Goal: Task Accomplishment & Management: Complete application form

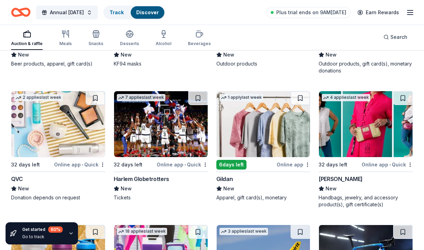
scroll to position [5682, 0]
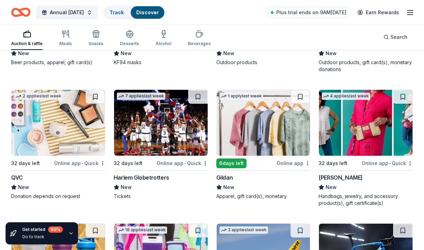
click at [64, 124] on img at bounding box center [58, 123] width 94 height 66
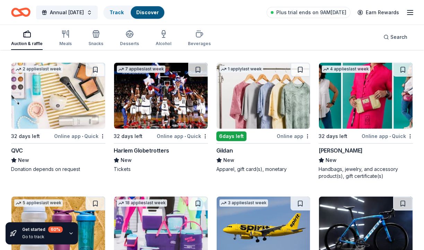
scroll to position [5710, 0]
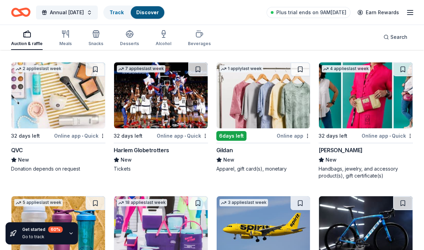
click at [156, 91] on img at bounding box center [161, 95] width 94 height 66
click at [259, 81] on img at bounding box center [264, 95] width 94 height 66
click at [359, 95] on img at bounding box center [366, 95] width 94 height 66
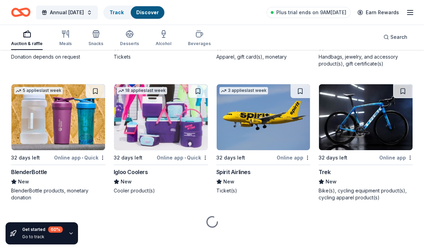
scroll to position [5821, 0]
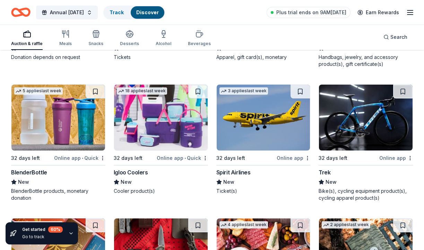
click at [50, 111] on img at bounding box center [58, 118] width 94 height 66
click at [173, 115] on img at bounding box center [161, 118] width 94 height 66
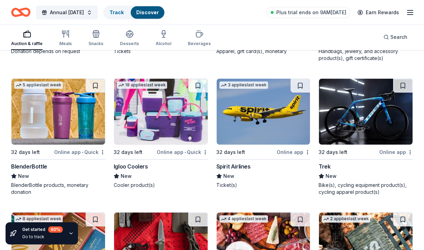
scroll to position [5823, 0]
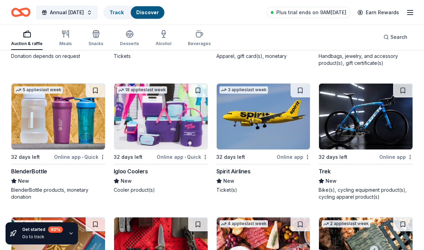
click at [358, 112] on img at bounding box center [366, 117] width 94 height 66
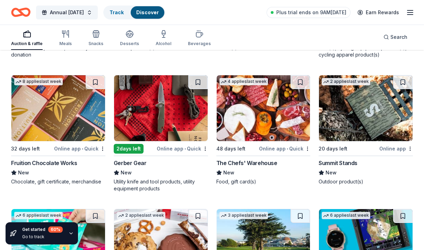
scroll to position [5967, 0]
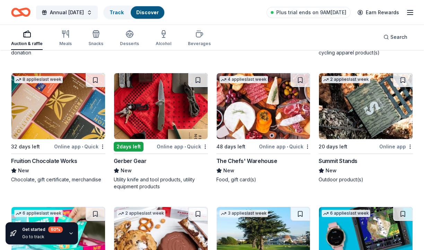
click at [67, 95] on img at bounding box center [58, 106] width 94 height 66
click at [261, 106] on img at bounding box center [264, 106] width 94 height 66
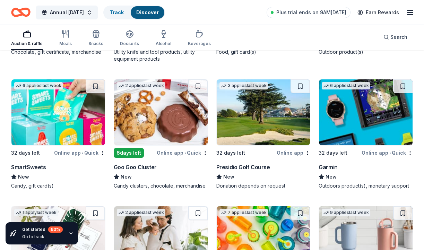
scroll to position [6094, 0]
click at [58, 122] on img at bounding box center [58, 112] width 94 height 66
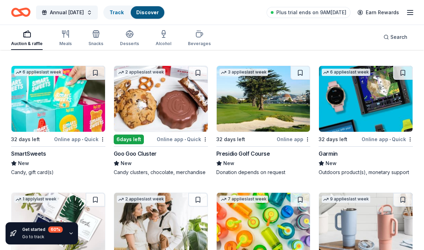
scroll to position [6109, 0]
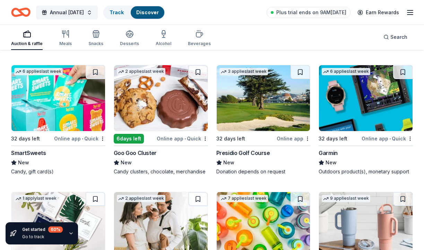
click at [153, 86] on img at bounding box center [161, 98] width 94 height 66
click at [239, 93] on img at bounding box center [264, 98] width 94 height 66
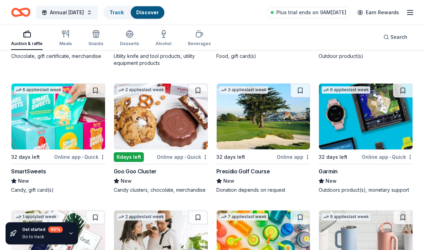
scroll to position [6090, 0]
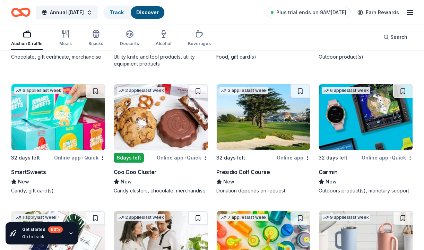
click at [359, 104] on img at bounding box center [366, 117] width 94 height 66
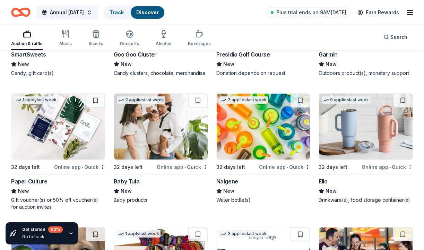
scroll to position [6208, 0]
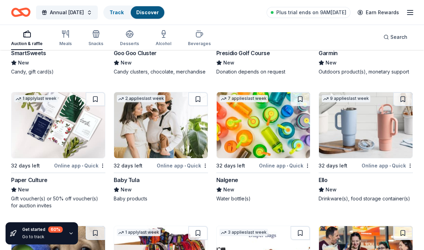
click at [266, 124] on img at bounding box center [264, 125] width 94 height 66
click at [350, 106] on img at bounding box center [366, 125] width 94 height 66
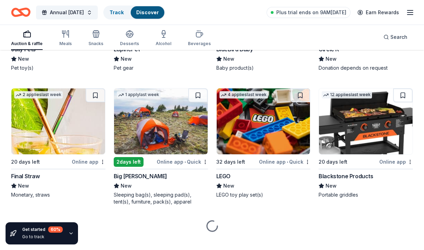
scroll to position [6474, 0]
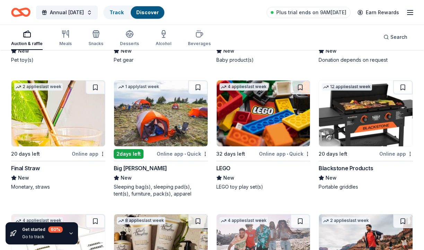
click at [254, 122] on img at bounding box center [264, 113] width 94 height 66
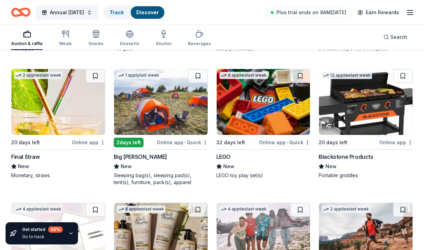
scroll to position [6508, 0]
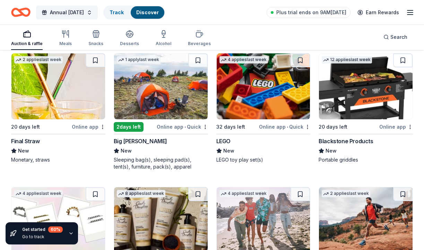
click at [353, 79] on img at bounding box center [366, 86] width 94 height 66
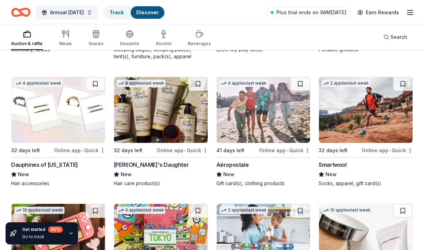
scroll to position [6626, 0]
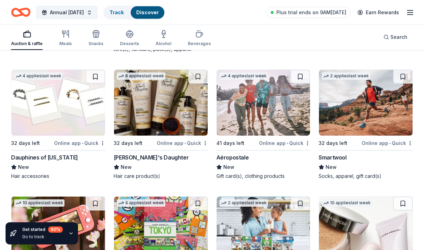
click at [76, 95] on img at bounding box center [58, 103] width 94 height 66
click at [153, 89] on img at bounding box center [161, 103] width 94 height 66
click at [252, 97] on img at bounding box center [264, 103] width 94 height 66
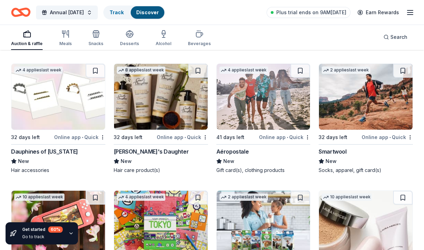
scroll to position [6633, 0]
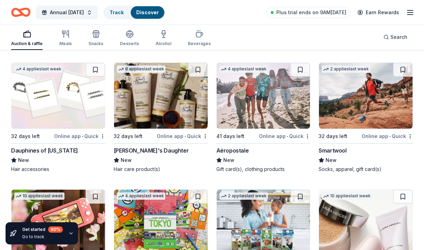
click at [364, 106] on img at bounding box center [366, 96] width 94 height 66
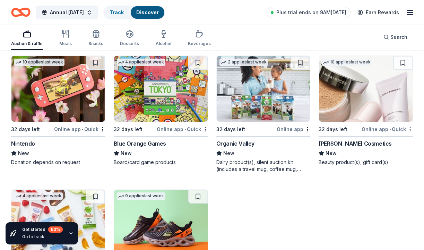
scroll to position [6767, 0]
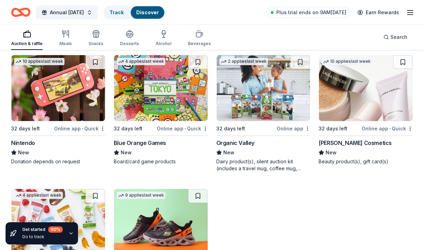
click at [91, 102] on img at bounding box center [58, 88] width 94 height 66
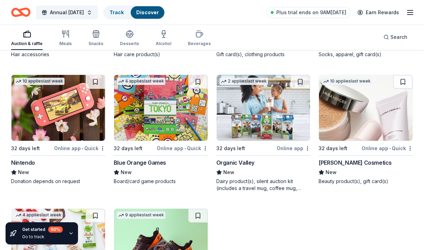
scroll to position [6747, 0]
click at [158, 98] on img at bounding box center [161, 108] width 94 height 66
click at [249, 110] on img at bounding box center [264, 108] width 94 height 66
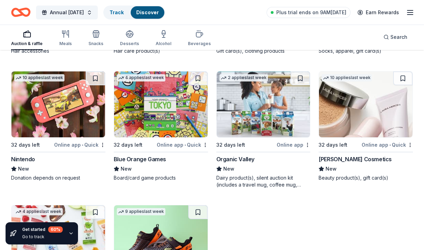
click at [356, 112] on img at bounding box center [366, 104] width 94 height 66
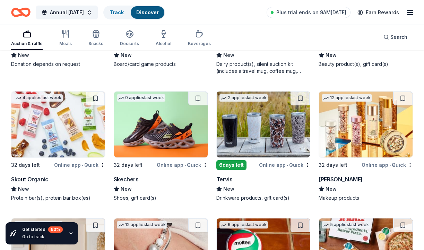
scroll to position [6864, 0]
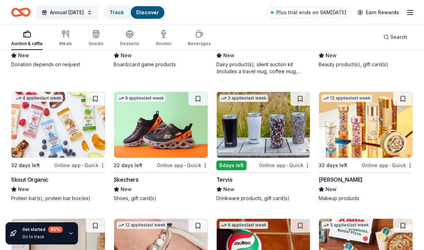
click at [160, 127] on img at bounding box center [161, 125] width 94 height 66
click at [256, 115] on img at bounding box center [264, 125] width 94 height 66
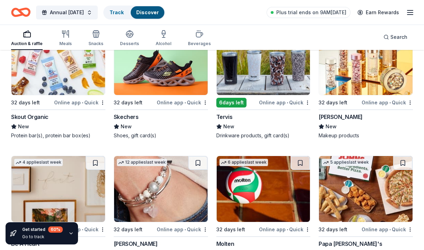
scroll to position [6926, 0]
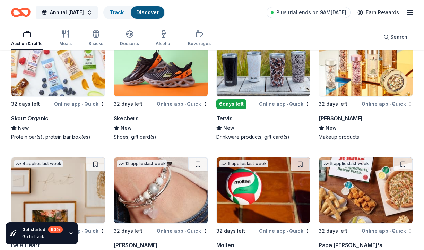
click at [362, 64] on img at bounding box center [366, 64] width 94 height 66
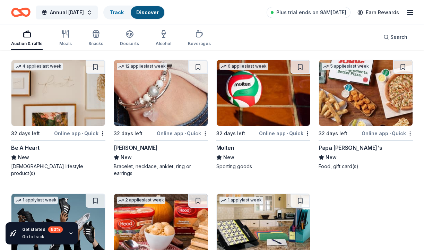
scroll to position [7023, 0]
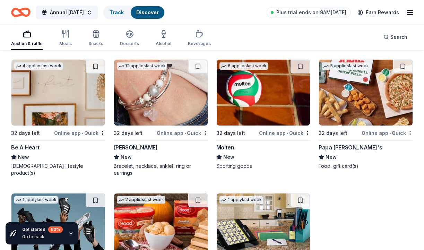
click at [158, 83] on img at bounding box center [161, 93] width 94 height 66
click at [250, 97] on img at bounding box center [264, 93] width 94 height 66
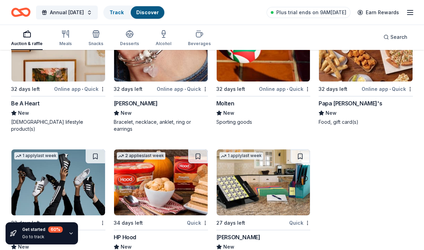
scroll to position [7061, 0]
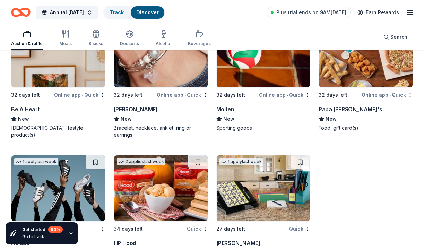
click at [364, 66] on img at bounding box center [366, 54] width 94 height 66
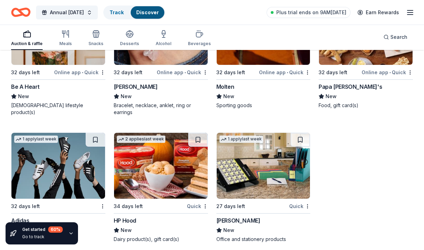
scroll to position [7084, 0]
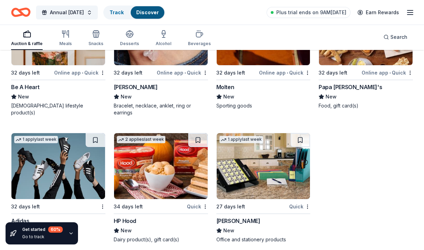
click at [59, 160] on img at bounding box center [58, 166] width 94 height 66
click at [262, 171] on img at bounding box center [264, 166] width 94 height 66
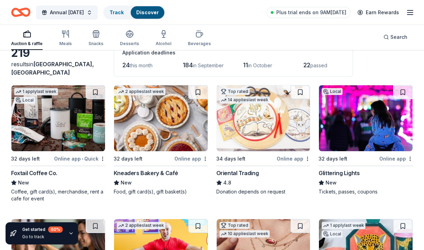
scroll to position [43, 0]
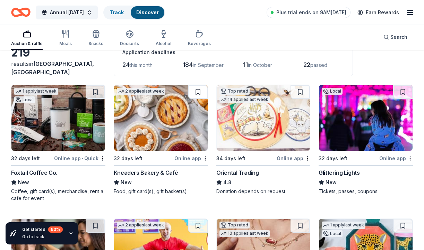
click at [198, 92] on button at bounding box center [197, 92] width 19 height 14
click at [94, 35] on icon "button" at bounding box center [96, 34] width 8 height 8
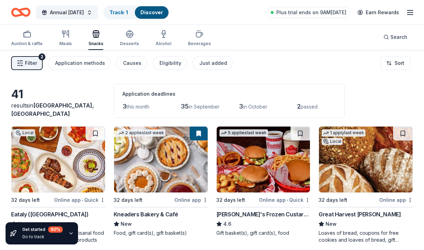
scroll to position [1, 0]
click at [23, 63] on icon "button" at bounding box center [20, 63] width 7 height 7
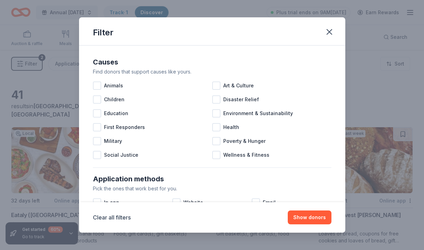
scroll to position [0, 0]
click at [331, 33] on icon "button" at bounding box center [330, 32] width 10 height 10
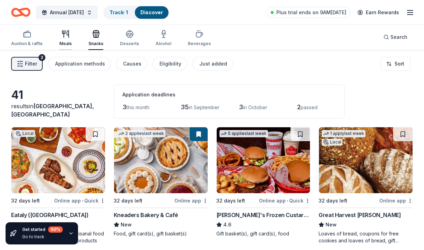
click at [65, 34] on icon "button" at bounding box center [65, 34] width 8 height 8
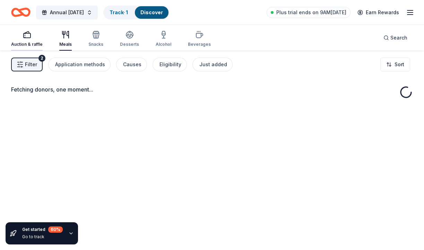
click at [29, 36] on icon "button" at bounding box center [27, 35] width 8 height 8
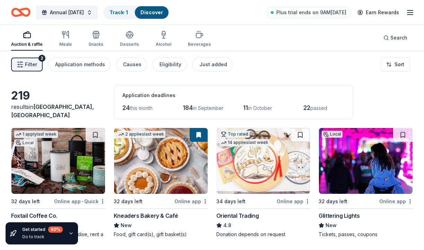
click at [323, 108] on span "passed" at bounding box center [318, 108] width 17 height 6
click at [21, 61] on icon "button" at bounding box center [20, 64] width 7 height 7
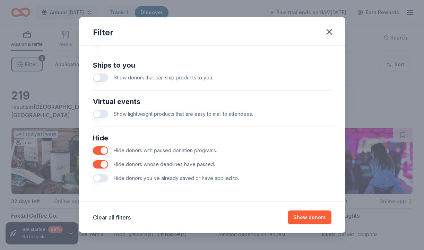
scroll to position [301, 0]
click at [104, 165] on button "button" at bounding box center [100, 164] width 15 height 8
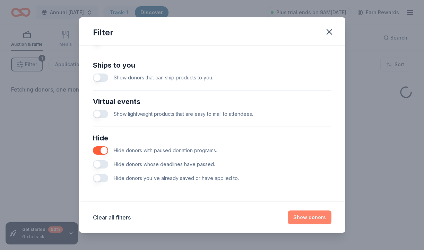
click at [318, 217] on button "Show donors" at bounding box center [310, 217] width 44 height 14
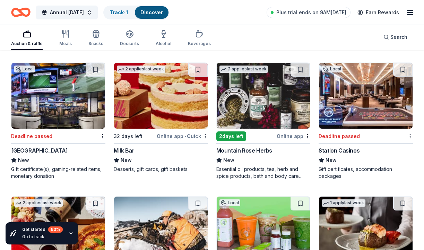
scroll to position [3752, 0]
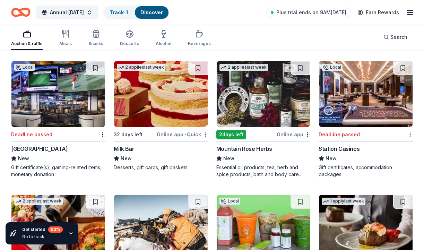
click at [368, 113] on img at bounding box center [366, 94] width 94 height 66
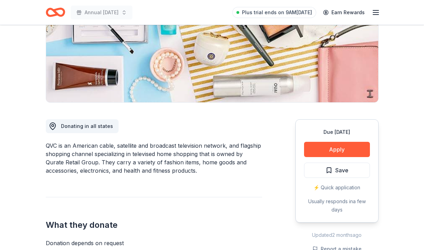
scroll to position [117, 0]
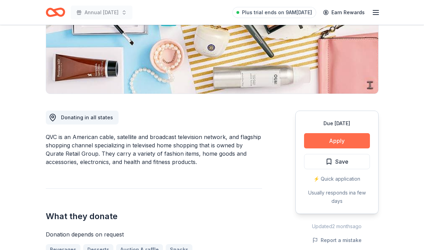
click at [359, 142] on button "Apply" at bounding box center [337, 140] width 66 height 15
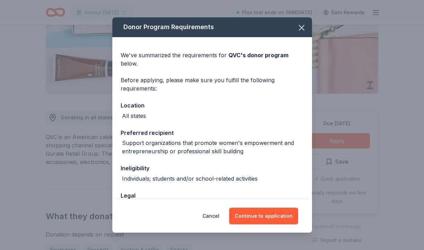
scroll to position [1, 0]
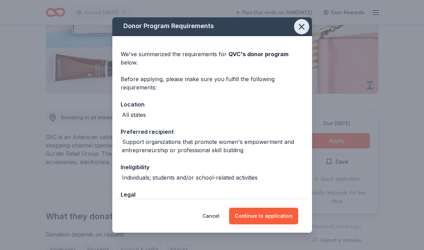
click at [303, 28] on icon "button" at bounding box center [302, 27] width 10 height 10
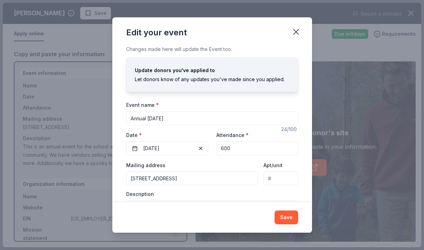
scroll to position [17, 0]
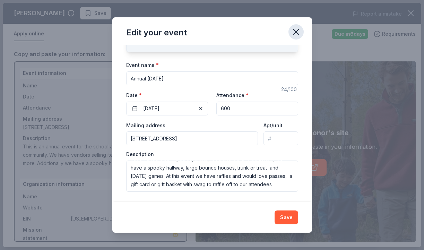
click at [298, 30] on icon "button" at bounding box center [296, 31] width 5 height 5
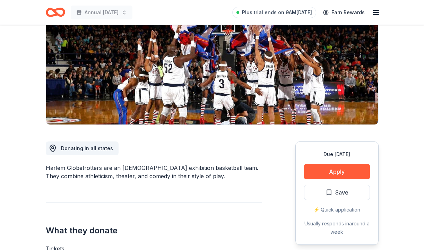
scroll to position [87, 0]
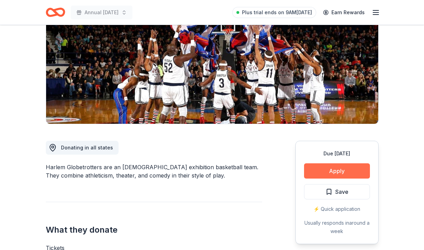
click at [352, 171] on button "Apply" at bounding box center [337, 170] width 66 height 15
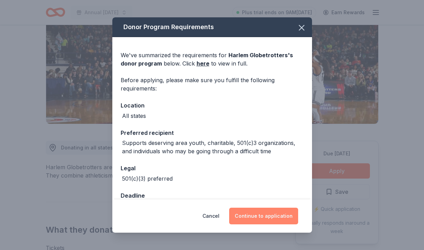
click at [265, 215] on button "Continue to application" at bounding box center [263, 216] width 69 height 17
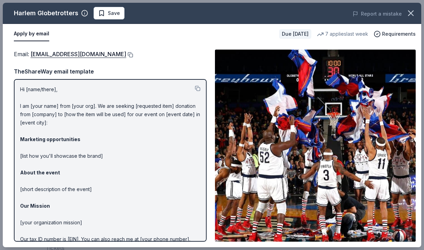
click at [126, 54] on button at bounding box center [129, 55] width 7 height 6
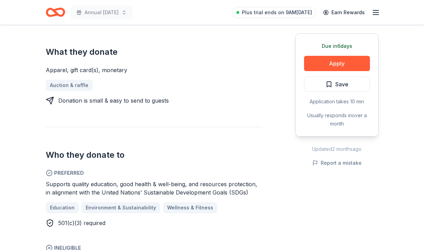
scroll to position [275, 0]
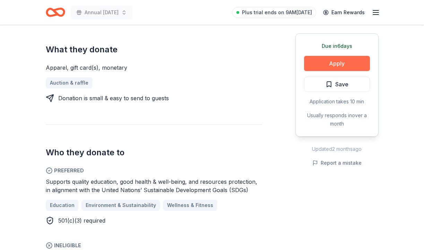
click at [332, 61] on button "Apply" at bounding box center [337, 63] width 66 height 15
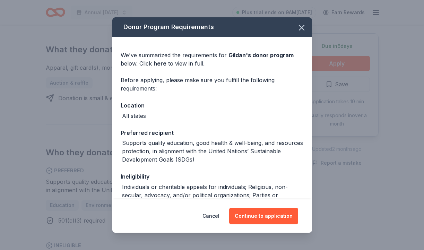
scroll to position [0, 0]
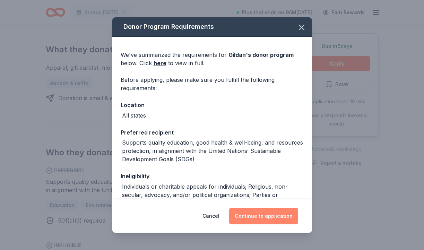
click at [265, 216] on button "Continue to application" at bounding box center [263, 216] width 69 height 17
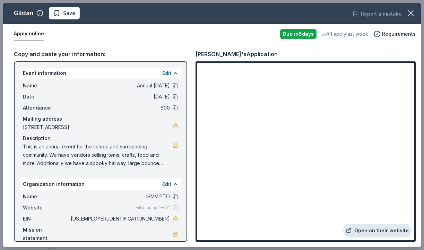
click at [381, 229] on link "Open on their website" at bounding box center [377, 231] width 68 height 14
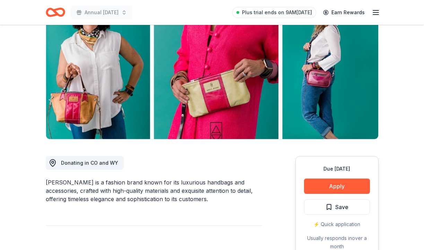
scroll to position [72, 0]
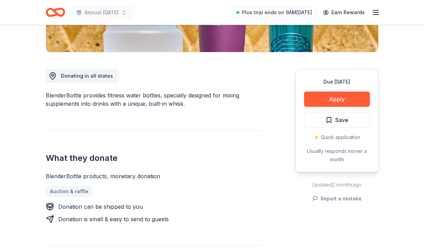
scroll to position [159, 0]
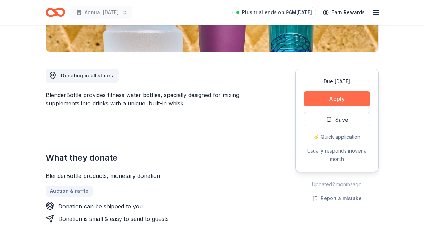
click at [335, 99] on button "Apply" at bounding box center [337, 98] width 66 height 15
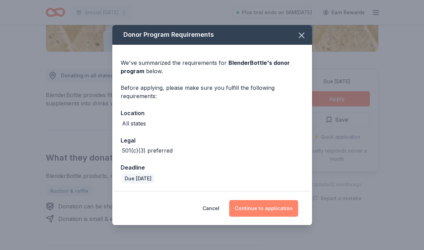
click at [267, 211] on button "Continue to application" at bounding box center [263, 208] width 69 height 17
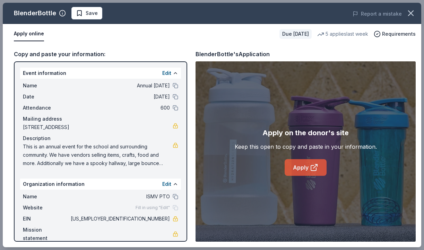
click at [311, 173] on link "Apply" at bounding box center [306, 167] width 42 height 17
drag, startPoint x: 27, startPoint y: 147, endPoint x: 183, endPoint y: 163, distance: 157.6
click at [167, 183] on div "Event information Edit Name Annual Harvest Festival Date 10/25/25 Attendance 60…" at bounding box center [100, 151] width 173 height 180
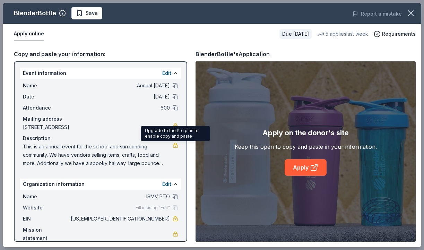
click at [175, 146] on link at bounding box center [176, 146] width 6 height 6
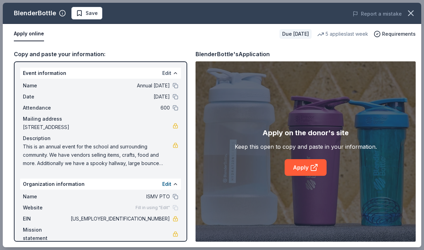
click at [170, 72] on button "Edit" at bounding box center [166, 73] width 9 height 8
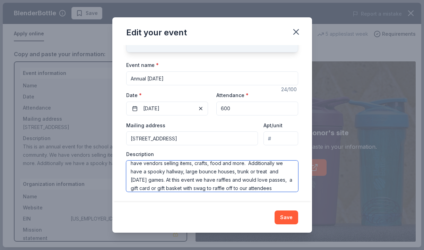
scroll to position [17, 0]
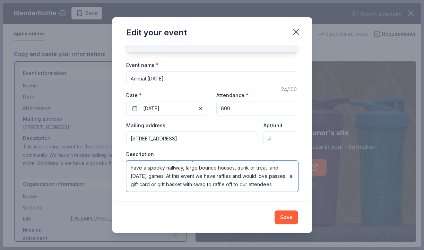
drag, startPoint x: 135, startPoint y: 168, endPoint x: 277, endPoint y: 196, distance: 144.5
click at [277, 196] on div "Changes made here will update the Event too. Update donors you've applied to Le…" at bounding box center [212, 123] width 200 height 157
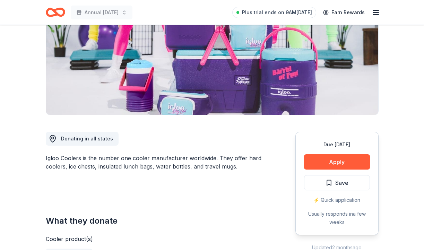
scroll to position [97, 0]
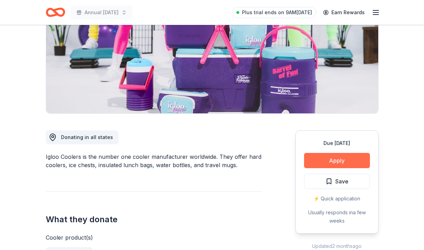
click at [339, 167] on button "Apply" at bounding box center [337, 160] width 66 height 15
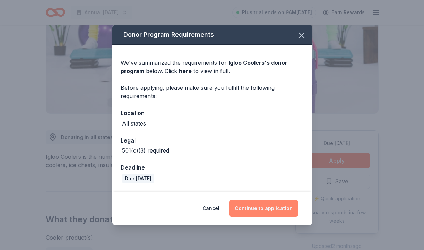
click at [268, 212] on button "Continue to application" at bounding box center [263, 208] width 69 height 17
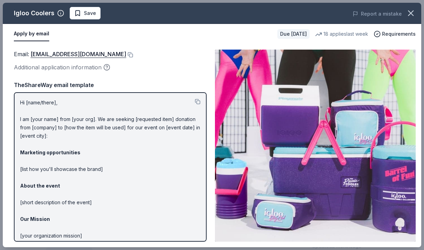
scroll to position [2, 0]
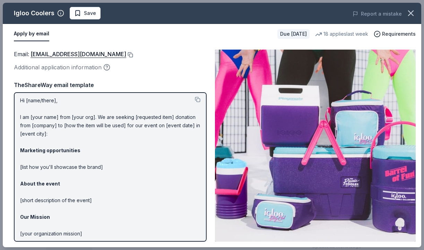
click at [126, 54] on button at bounding box center [129, 55] width 7 height 6
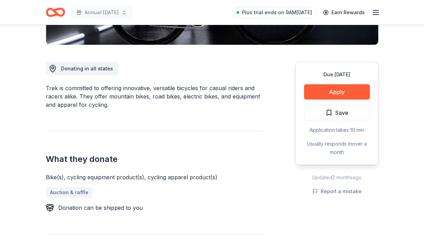
scroll to position [167, 0]
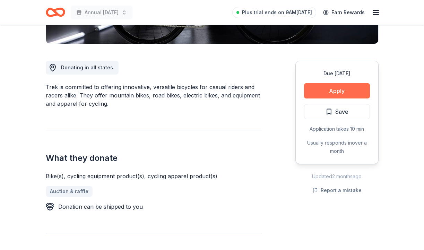
click at [329, 90] on button "Apply" at bounding box center [337, 90] width 66 height 15
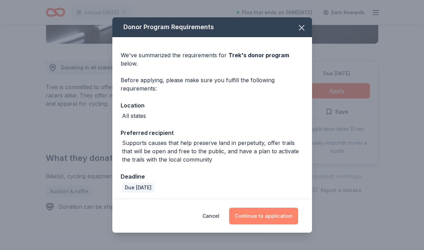
click at [264, 222] on button "Continue to application" at bounding box center [263, 216] width 69 height 17
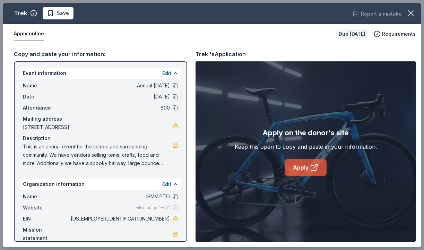
click at [314, 165] on icon at bounding box center [313, 167] width 5 height 5
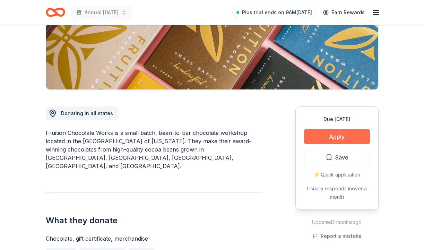
scroll to position [121, 0]
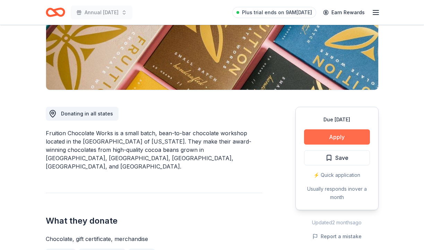
click at [329, 138] on button "Apply" at bounding box center [337, 136] width 66 height 15
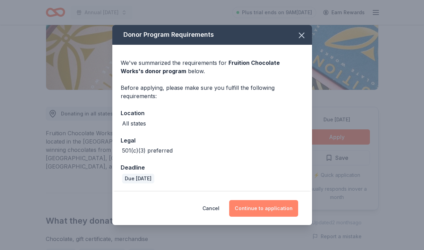
click at [276, 208] on button "Continue to application" at bounding box center [263, 208] width 69 height 17
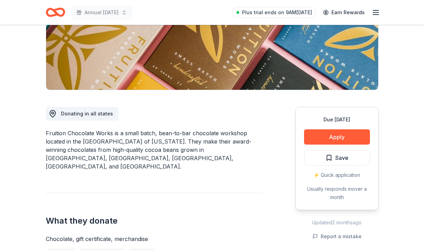
scroll to position [121, 0]
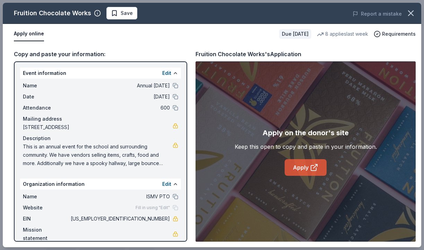
click at [302, 166] on link "Apply" at bounding box center [306, 167] width 42 height 17
click at [169, 73] on button "Edit" at bounding box center [166, 73] width 9 height 8
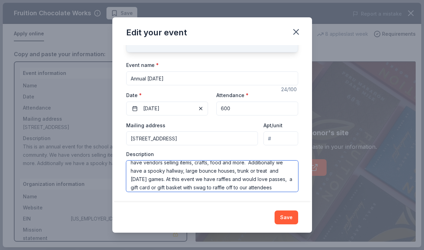
scroll to position [17, 0]
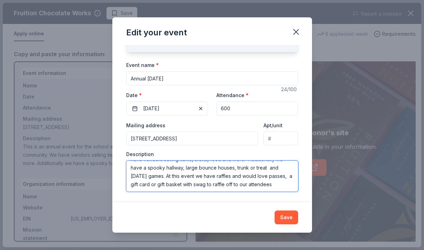
drag, startPoint x: 131, startPoint y: 166, endPoint x: 292, endPoint y: 190, distance: 162.7
click at [292, 190] on textarea "This is an annual event for the school and surrounding community. We have vendo…" at bounding box center [212, 176] width 172 height 31
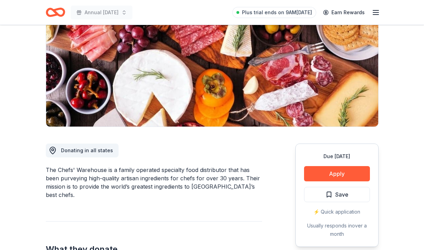
scroll to position [84, 0]
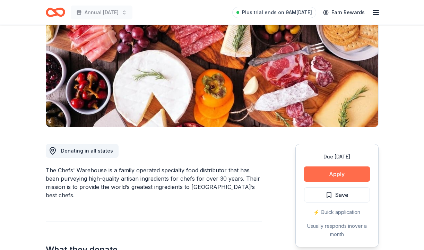
click at [341, 177] on button "Apply" at bounding box center [337, 173] width 66 height 15
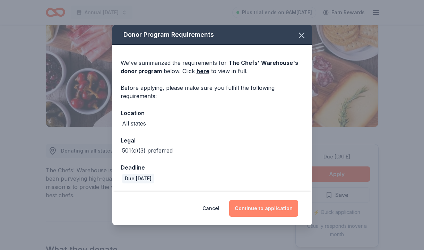
click at [259, 208] on button "Continue to application" at bounding box center [263, 208] width 69 height 17
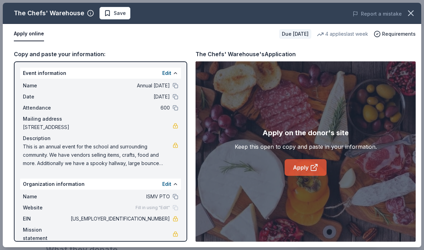
click at [306, 167] on link "Apply" at bounding box center [306, 167] width 42 height 17
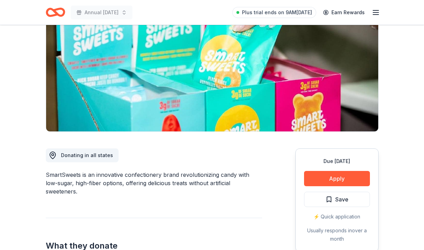
scroll to position [81, 0]
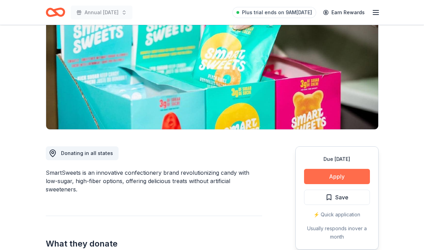
click at [341, 176] on button "Apply" at bounding box center [337, 176] width 66 height 15
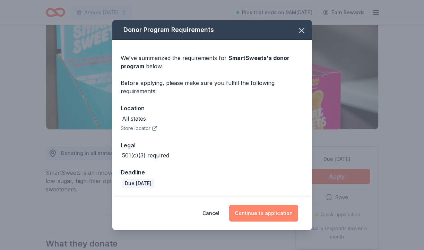
click at [270, 213] on button "Continue to application" at bounding box center [263, 213] width 69 height 17
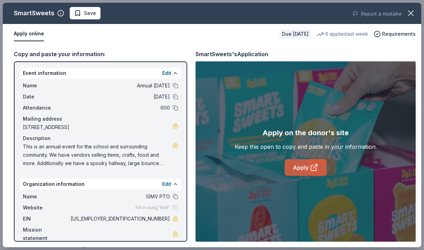
click at [308, 169] on link "Apply" at bounding box center [306, 167] width 42 height 17
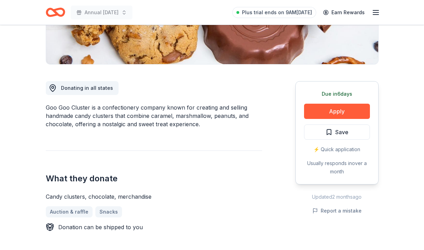
scroll to position [150, 0]
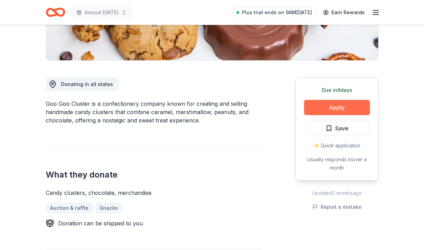
click at [333, 111] on button "Apply" at bounding box center [337, 107] width 66 height 15
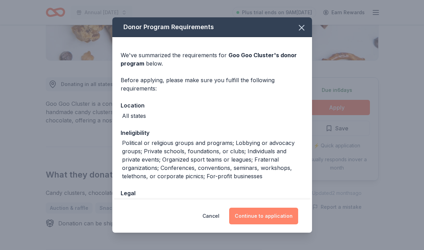
click at [269, 218] on button "Continue to application" at bounding box center [263, 216] width 69 height 17
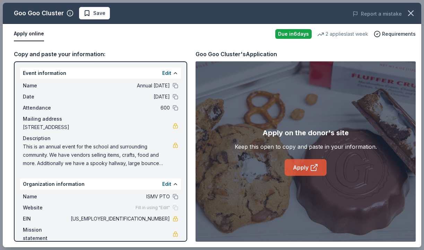
click at [300, 170] on link "Apply" at bounding box center [306, 167] width 42 height 17
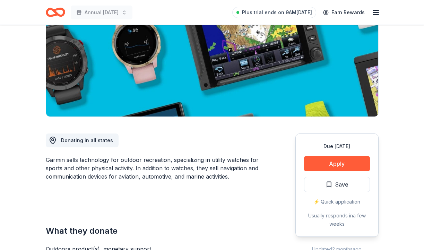
scroll to position [95, 0]
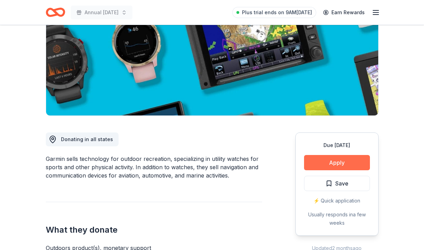
click at [355, 157] on button "Apply" at bounding box center [337, 162] width 66 height 15
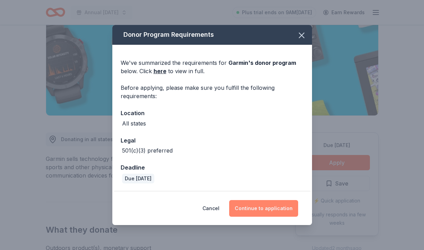
click at [252, 213] on button "Continue to application" at bounding box center [263, 208] width 69 height 17
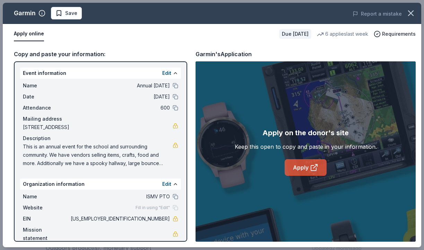
click at [306, 168] on link "Apply" at bounding box center [306, 167] width 42 height 17
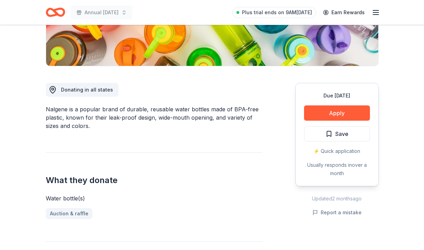
scroll to position [145, 0]
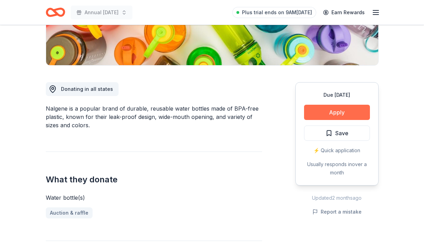
click at [351, 111] on button "Apply" at bounding box center [337, 112] width 66 height 15
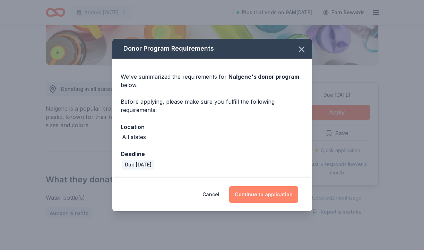
click at [249, 190] on button "Continue to application" at bounding box center [263, 194] width 69 height 17
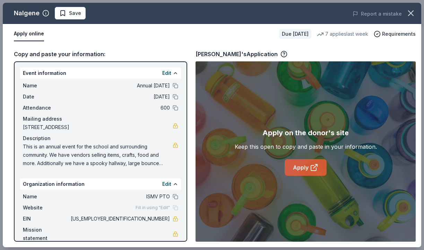
click at [314, 161] on link "Apply" at bounding box center [306, 167] width 42 height 17
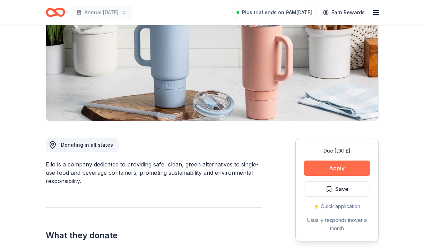
scroll to position [91, 0]
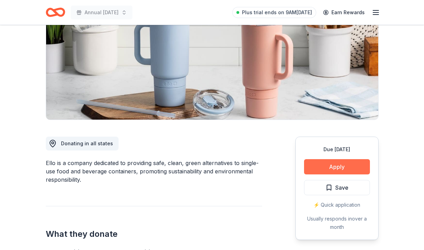
click at [338, 165] on button "Apply" at bounding box center [337, 166] width 66 height 15
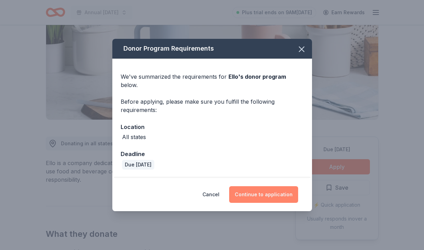
click at [256, 189] on button "Continue to application" at bounding box center [263, 194] width 69 height 17
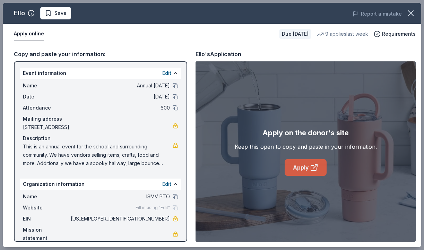
click at [301, 166] on link "Apply" at bounding box center [306, 167] width 42 height 17
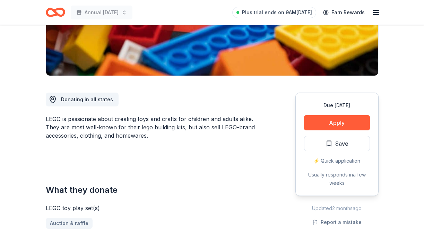
scroll to position [136, 0]
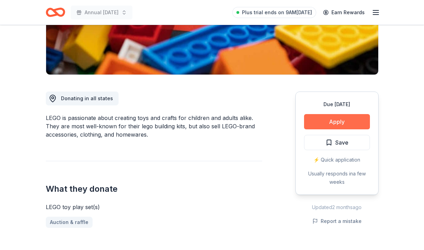
click at [330, 122] on button "Apply" at bounding box center [337, 121] width 66 height 15
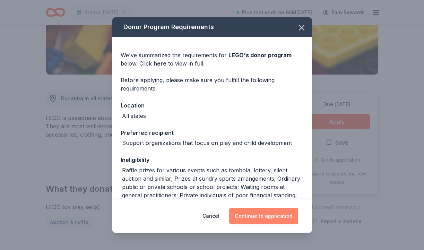
click at [259, 218] on button "Continue to application" at bounding box center [263, 216] width 69 height 17
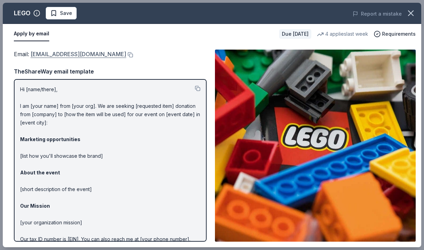
click at [42, 55] on link "charity@lego.com" at bounding box center [79, 54] width 96 height 9
click at [126, 54] on button at bounding box center [129, 55] width 7 height 6
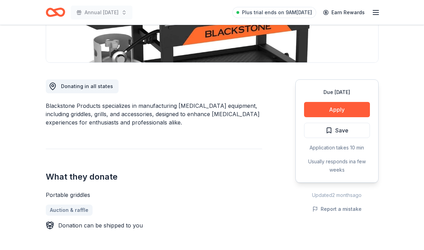
scroll to position [148, 0]
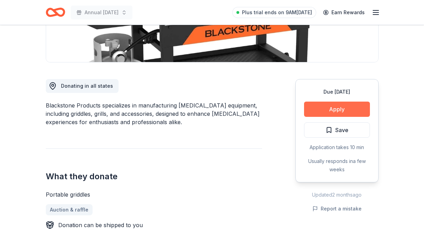
click at [348, 111] on button "Apply" at bounding box center [337, 109] width 66 height 15
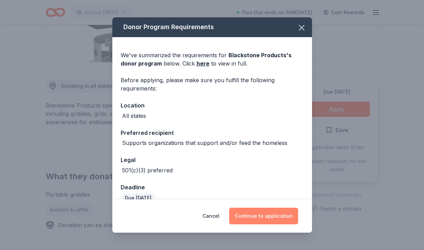
click at [272, 215] on button "Continue to application" at bounding box center [263, 216] width 69 height 17
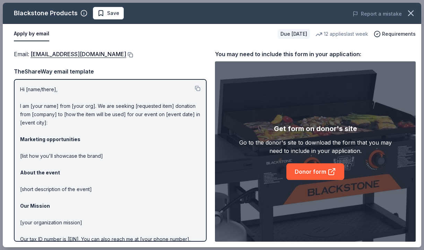
click at [133, 55] on button at bounding box center [129, 55] width 7 height 6
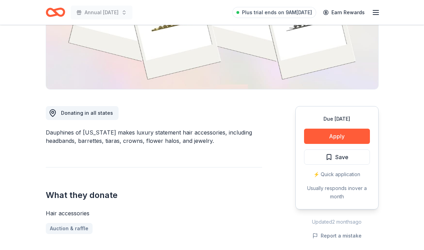
scroll to position [122, 0]
click at [347, 135] on button "Apply" at bounding box center [337, 135] width 66 height 15
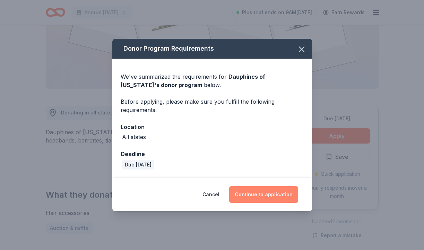
click at [267, 195] on button "Continue to application" at bounding box center [263, 194] width 69 height 17
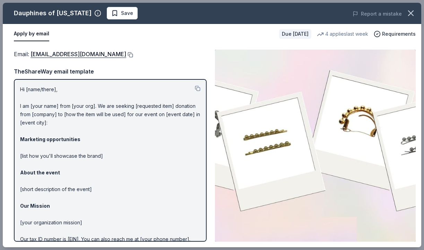
click at [133, 54] on button at bounding box center [129, 55] width 7 height 6
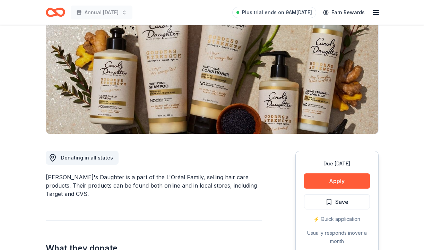
scroll to position [83, 0]
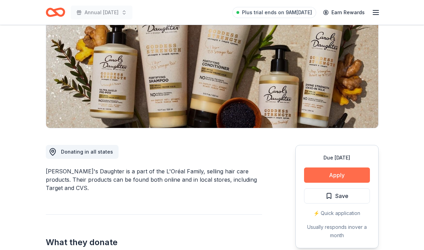
click at [351, 172] on button "Apply" at bounding box center [337, 174] width 66 height 15
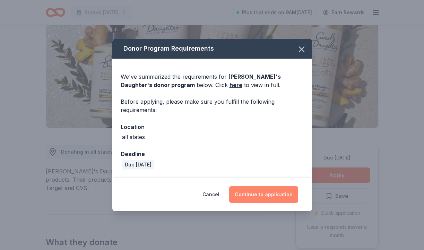
click at [276, 192] on button "Continue to application" at bounding box center [263, 194] width 69 height 17
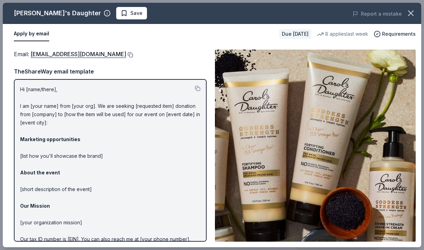
click at [130, 53] on button at bounding box center [129, 55] width 7 height 6
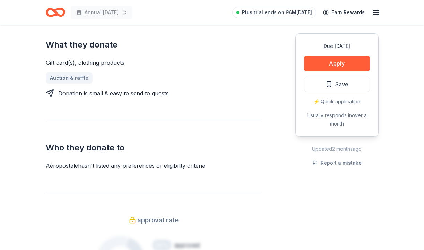
scroll to position [273, 0]
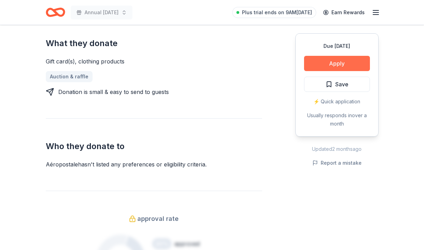
click at [340, 64] on button "Apply" at bounding box center [337, 63] width 66 height 15
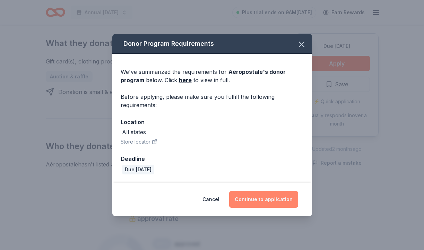
click at [258, 196] on button "Continue to application" at bounding box center [263, 199] width 69 height 17
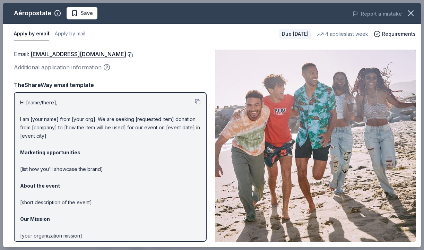
click at [133, 55] on button at bounding box center [129, 55] width 7 height 6
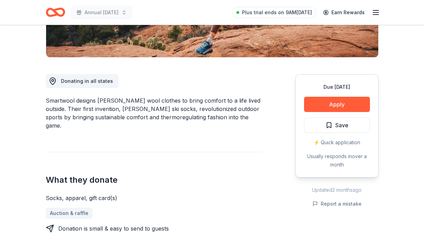
scroll to position [160, 0]
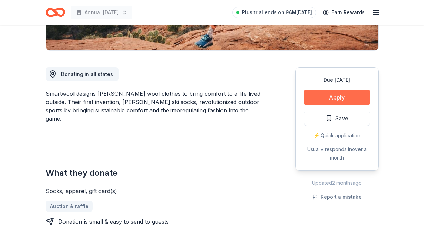
click at [326, 95] on button "Apply" at bounding box center [337, 97] width 66 height 15
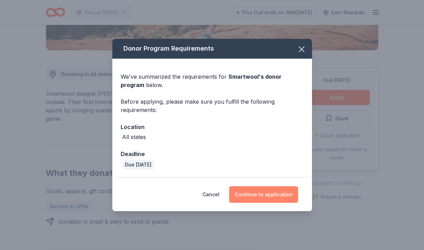
click at [270, 199] on button "Continue to application" at bounding box center [263, 194] width 69 height 17
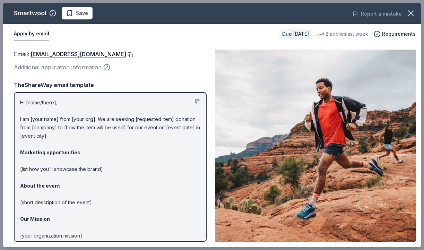
click at [127, 54] on button at bounding box center [129, 55] width 7 height 6
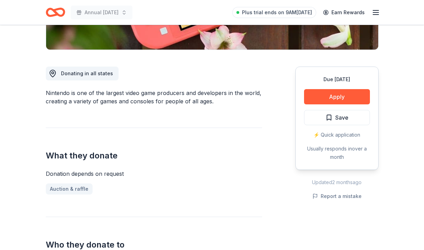
scroll to position [164, 0]
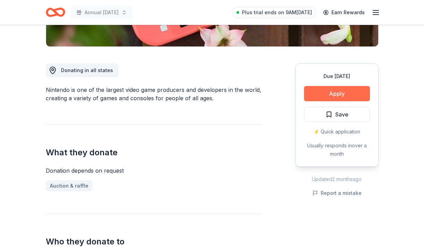
click at [329, 90] on button "Apply" at bounding box center [337, 93] width 66 height 15
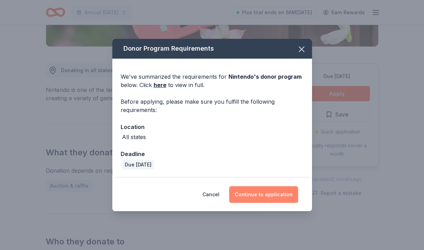
click at [279, 190] on button "Continue to application" at bounding box center [263, 194] width 69 height 17
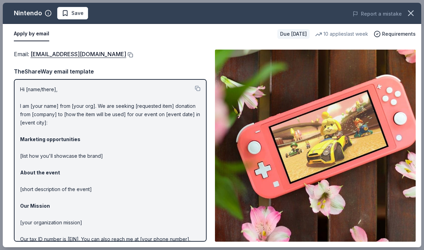
click at [133, 54] on button at bounding box center [129, 55] width 7 height 6
click at [133, 55] on button at bounding box center [129, 55] width 7 height 6
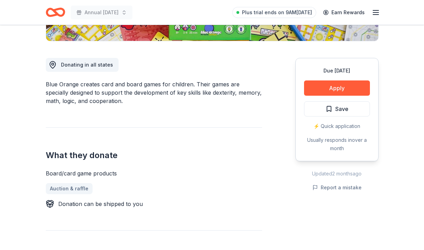
scroll to position [170, 0]
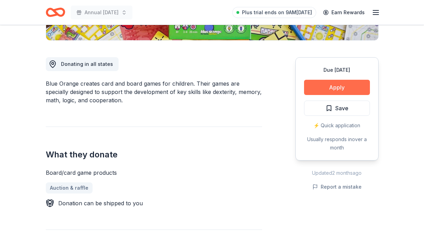
click at [333, 85] on button "Apply" at bounding box center [337, 87] width 66 height 15
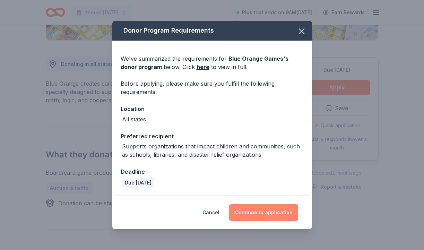
click at [273, 212] on button "Continue to application" at bounding box center [263, 212] width 69 height 17
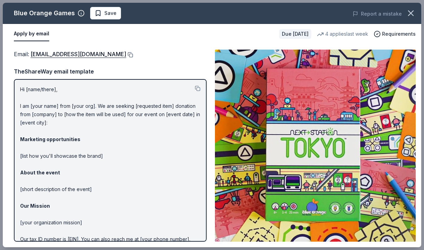
click at [126, 53] on button at bounding box center [129, 55] width 7 height 6
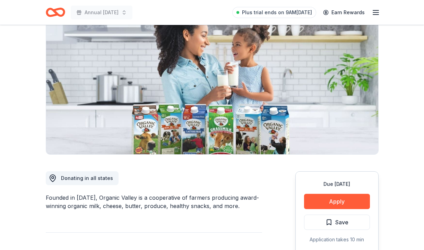
scroll to position [58, 0]
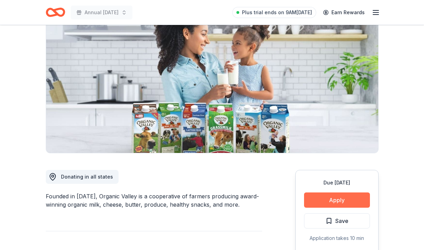
click at [347, 201] on button "Apply" at bounding box center [337, 199] width 66 height 15
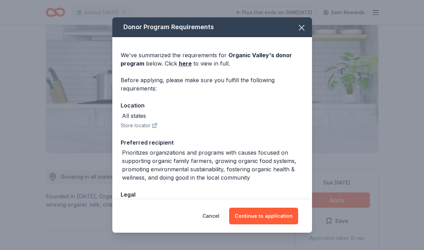
scroll to position [0, 0]
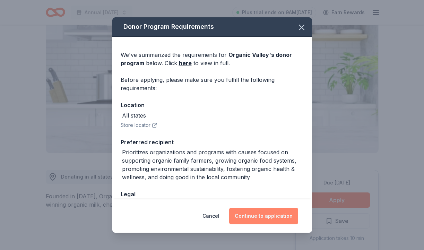
click at [245, 215] on button "Continue to application" at bounding box center [263, 216] width 69 height 17
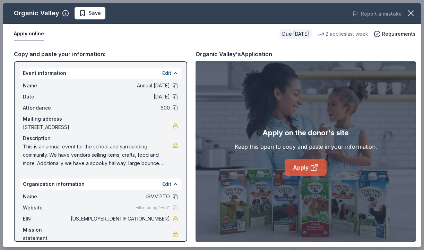
click at [302, 166] on link "Apply" at bounding box center [306, 167] width 42 height 17
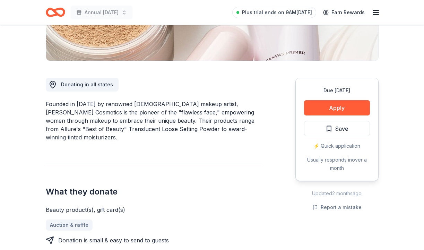
scroll to position [172, 0]
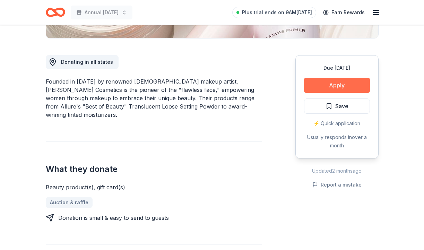
click at [334, 85] on button "Apply" at bounding box center [337, 85] width 66 height 15
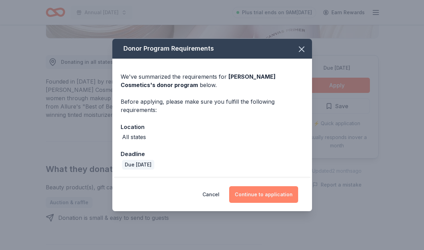
click at [267, 195] on button "Continue to application" at bounding box center [263, 194] width 69 height 17
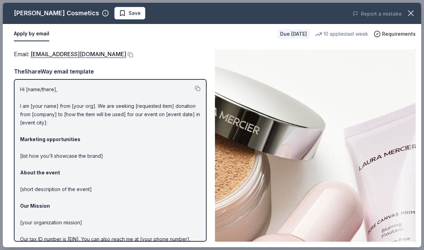
scroll to position [5, 0]
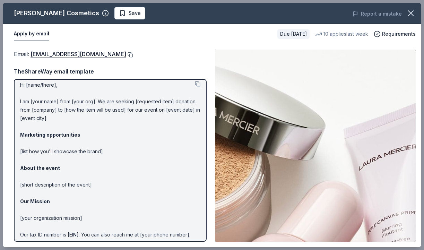
click at [126, 55] on button at bounding box center [129, 55] width 7 height 6
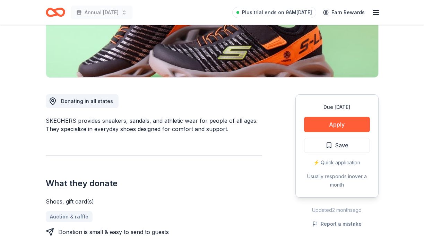
scroll to position [144, 0]
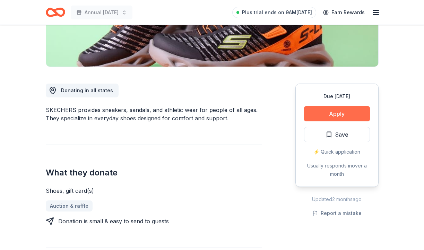
click at [334, 112] on button "Apply" at bounding box center [337, 113] width 66 height 15
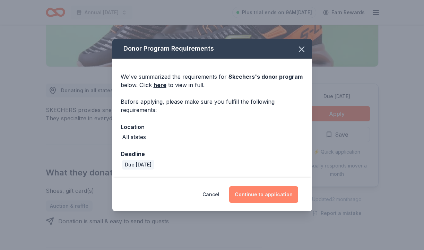
click at [262, 198] on button "Continue to application" at bounding box center [263, 194] width 69 height 17
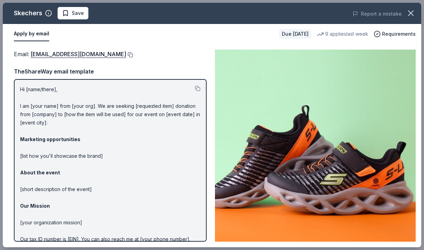
click at [126, 53] on button at bounding box center [129, 55] width 7 height 6
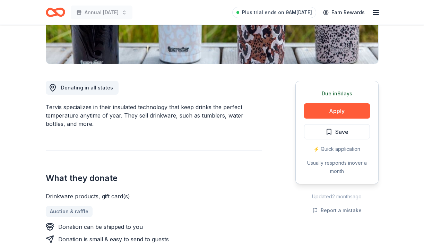
scroll to position [152, 0]
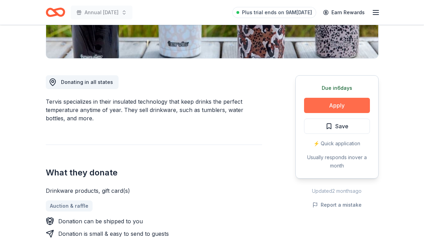
click at [343, 107] on button "Apply" at bounding box center [337, 105] width 66 height 15
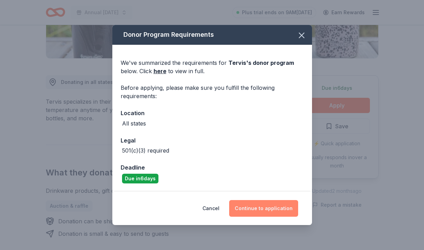
click at [267, 208] on button "Continue to application" at bounding box center [263, 208] width 69 height 17
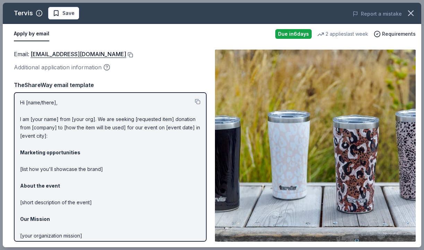
click at [126, 54] on button at bounding box center [129, 55] width 7 height 6
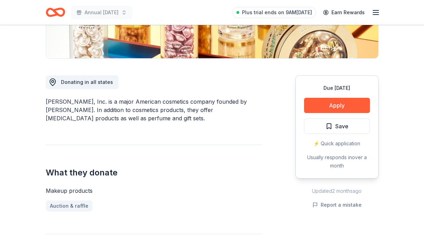
scroll to position [153, 0]
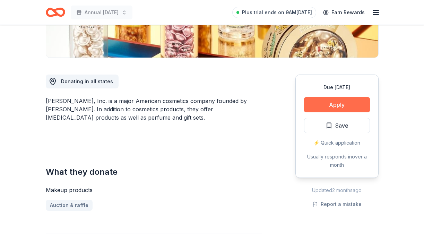
click at [346, 105] on button "Apply" at bounding box center [337, 104] width 66 height 15
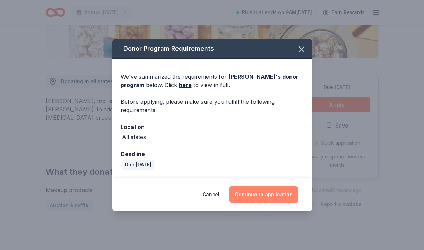
click at [278, 195] on button "Continue to application" at bounding box center [263, 194] width 69 height 17
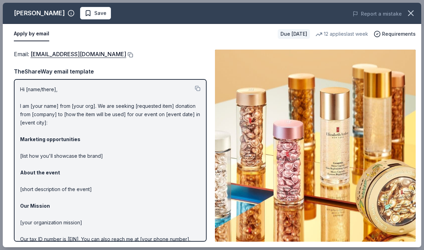
click at [132, 53] on button at bounding box center [129, 55] width 7 height 6
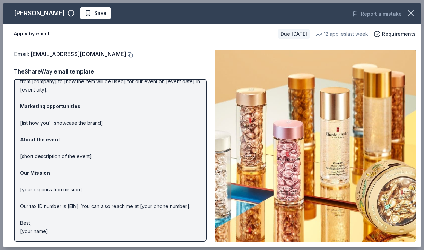
scroll to position [33, 0]
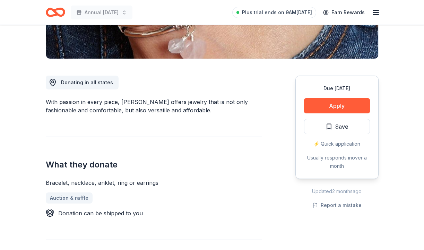
scroll to position [153, 0]
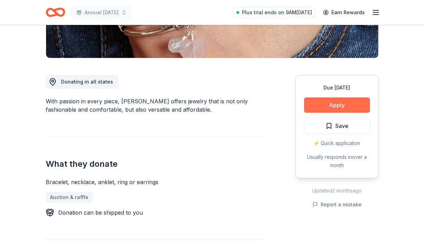
click at [326, 102] on button "Apply" at bounding box center [337, 104] width 66 height 15
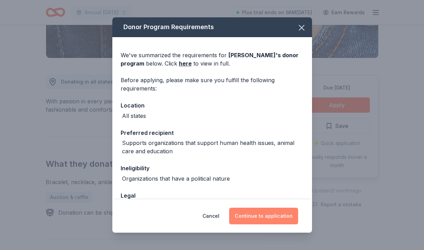
click at [284, 218] on button "Continue to application" at bounding box center [263, 216] width 69 height 17
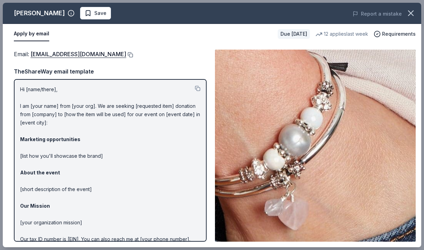
click at [126, 54] on button at bounding box center [129, 55] width 7 height 6
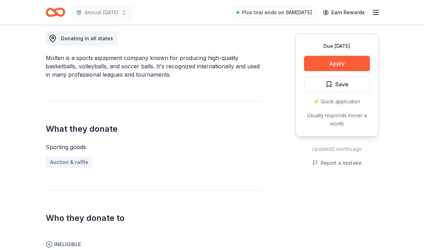
scroll to position [202, 0]
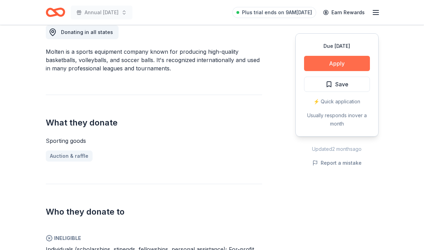
click at [334, 65] on button "Apply" at bounding box center [337, 63] width 66 height 15
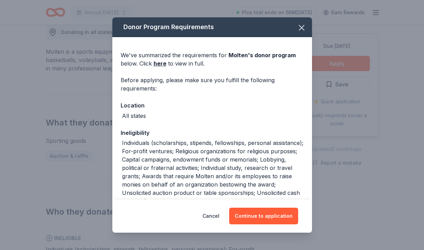
click at [355, 165] on div "Donor Program Requirements We've summarized the requirements for Molten 's dono…" at bounding box center [212, 125] width 424 height 250
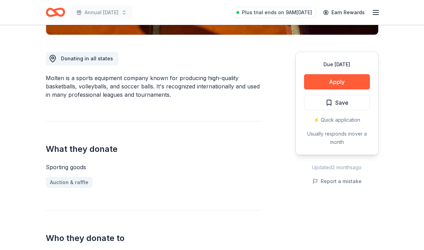
scroll to position [175, 0]
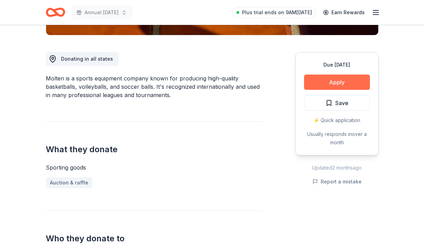
click at [351, 84] on button "Apply" at bounding box center [337, 82] width 66 height 15
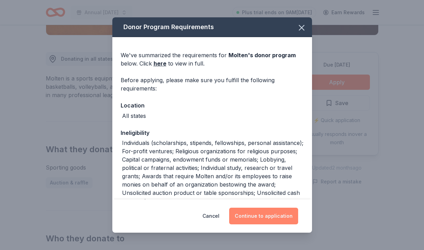
click at [273, 218] on button "Continue to application" at bounding box center [263, 216] width 69 height 17
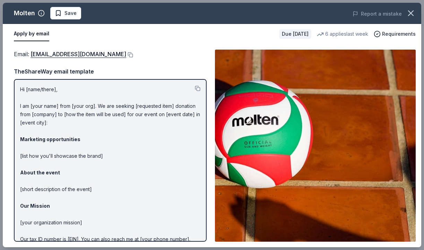
scroll to position [174, 0]
click at [126, 54] on button at bounding box center [129, 55] width 7 height 6
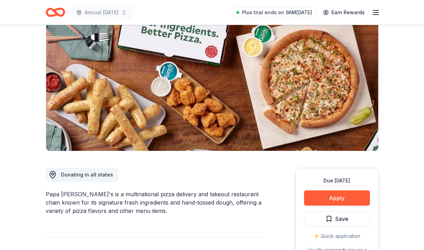
scroll to position [60, 0]
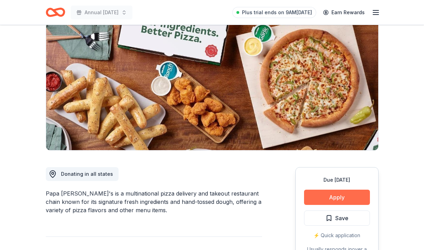
click at [344, 200] on button "Apply" at bounding box center [337, 197] width 66 height 15
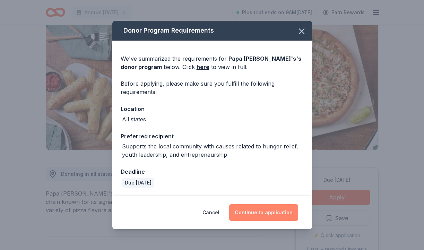
click at [283, 211] on button "Continue to application" at bounding box center [263, 212] width 69 height 17
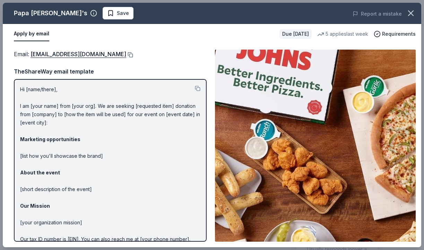
click at [126, 53] on button at bounding box center [129, 55] width 7 height 6
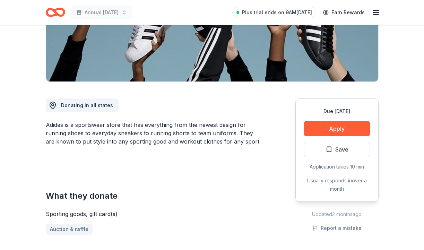
scroll to position [135, 0]
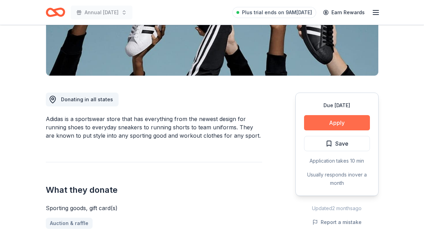
click at [348, 123] on button "Apply" at bounding box center [337, 122] width 66 height 15
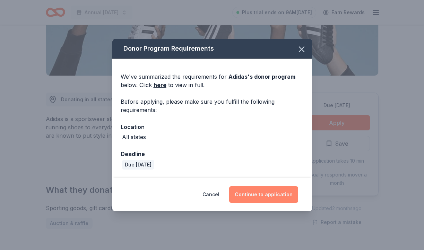
click at [277, 195] on button "Continue to application" at bounding box center [263, 194] width 69 height 17
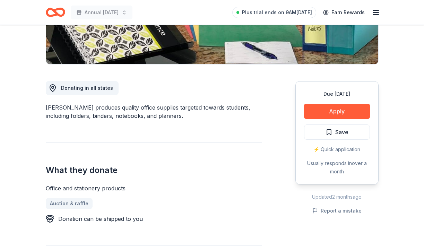
scroll to position [147, 0]
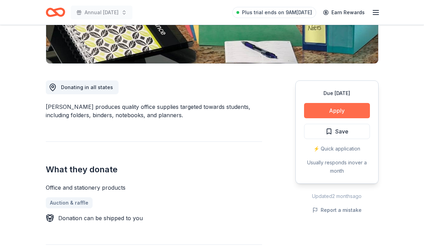
click at [350, 106] on button "Apply" at bounding box center [337, 110] width 66 height 15
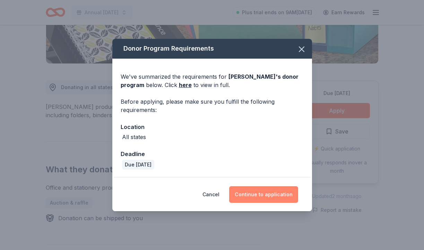
click at [267, 198] on button "Continue to application" at bounding box center [263, 194] width 69 height 17
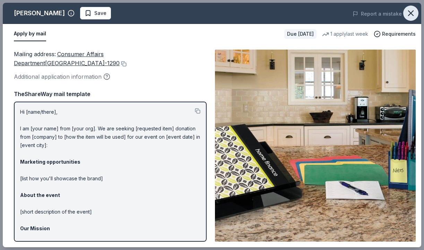
click at [411, 14] on icon "button" at bounding box center [411, 13] width 10 height 10
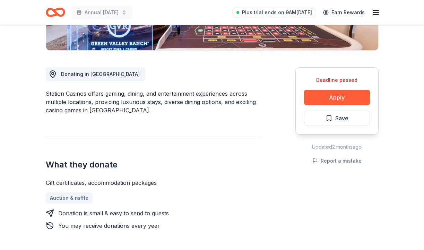
scroll to position [162, 0]
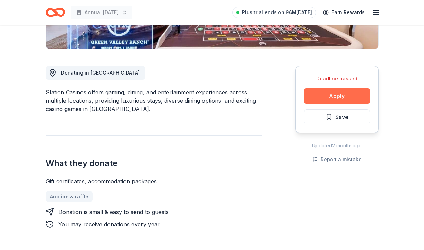
click at [333, 98] on button "Apply" at bounding box center [337, 95] width 66 height 15
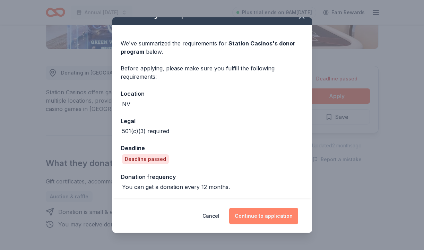
scroll to position [11, 0]
click at [270, 213] on button "Continue to application" at bounding box center [263, 216] width 69 height 17
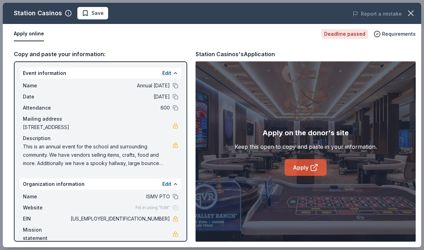
click at [316, 170] on icon at bounding box center [313, 167] width 5 height 5
